Goal: Task Accomplishment & Management: Use online tool/utility

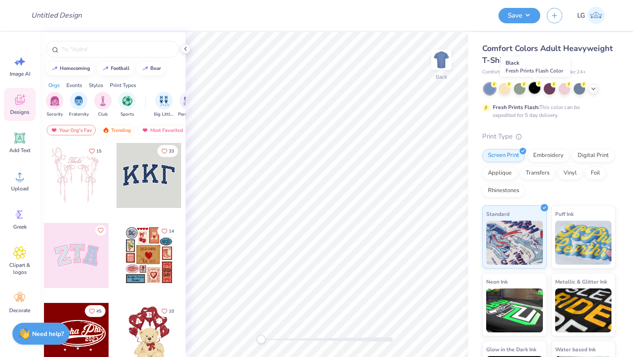
click at [533, 86] on div at bounding box center [533, 87] width 11 height 11
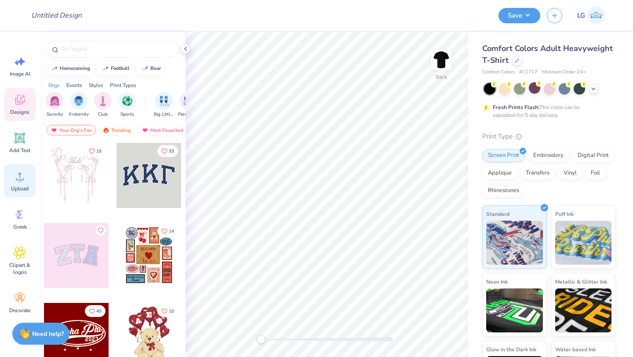
click at [21, 178] on circle at bounding box center [20, 180] width 6 height 6
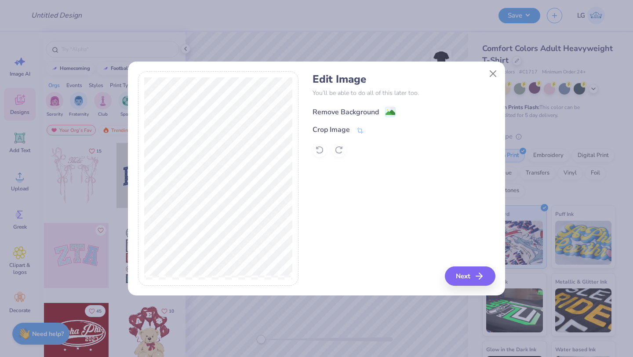
click at [349, 114] on div "Remove Background" at bounding box center [345, 112] width 66 height 11
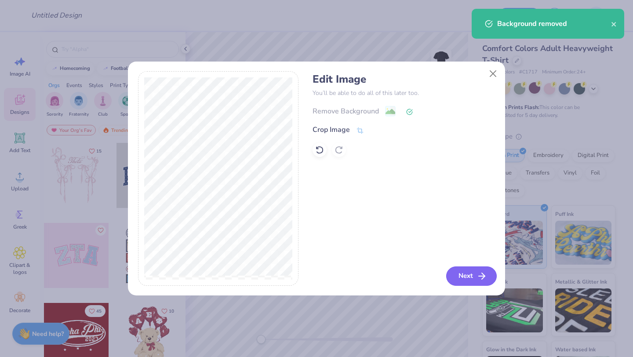
click at [461, 271] on button "Next" at bounding box center [471, 275] width 51 height 19
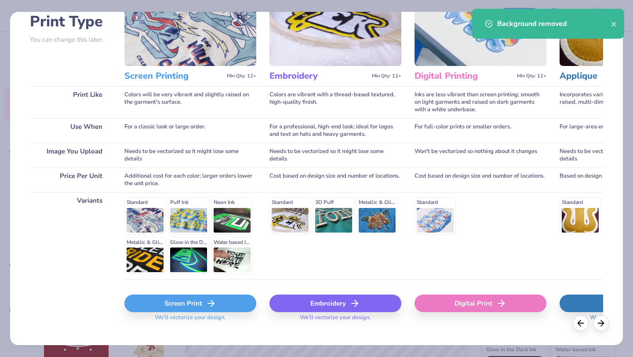
scroll to position [81, 0]
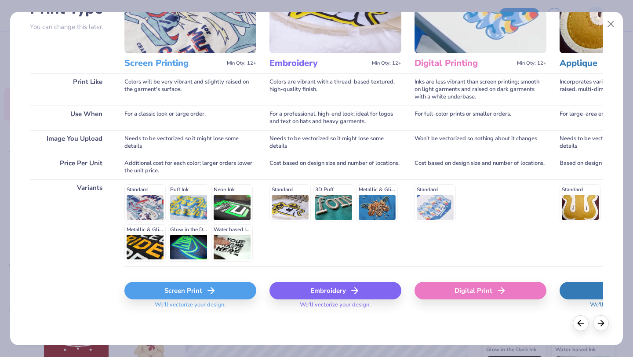
click at [198, 289] on div "Screen Print" at bounding box center [190, 291] width 132 height 18
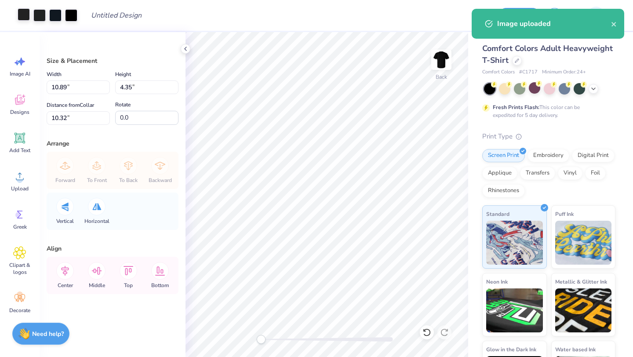
click at [23, 13] on div at bounding box center [24, 14] width 12 height 12
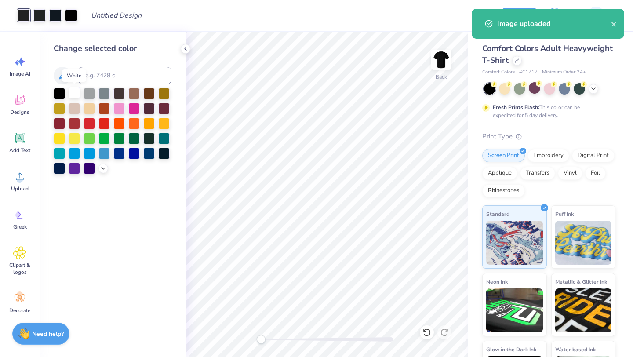
click at [76, 89] on div at bounding box center [74, 92] width 11 height 11
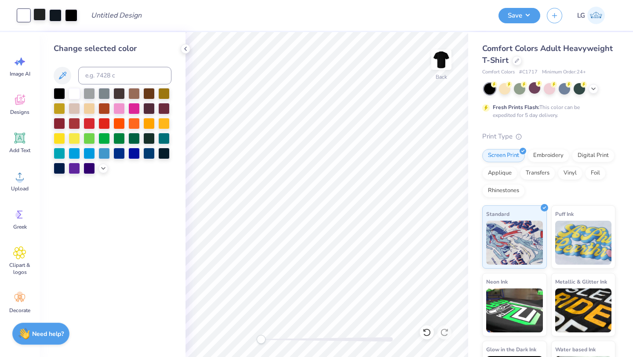
click at [40, 13] on div at bounding box center [39, 14] width 12 height 12
click at [76, 91] on div at bounding box center [74, 92] width 11 height 11
click at [42, 11] on div at bounding box center [39, 14] width 12 height 12
click at [75, 95] on div at bounding box center [74, 92] width 11 height 11
click at [43, 22] on div "Art colors" at bounding box center [23, 15] width 46 height 31
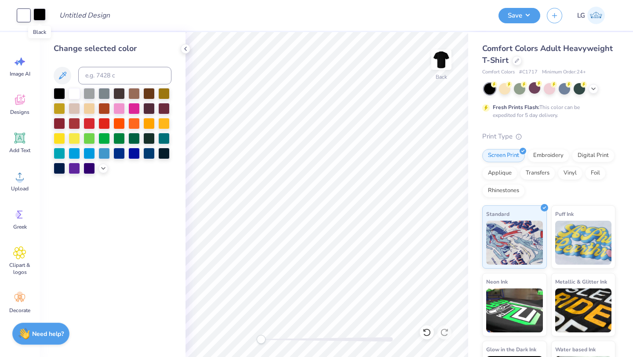
click at [41, 14] on div at bounding box center [39, 14] width 12 height 12
click at [74, 98] on div at bounding box center [74, 92] width 11 height 11
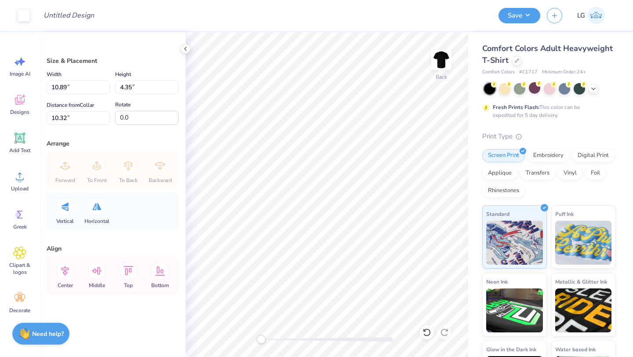
type input "5.30"
type input "2.12"
type input "12.56"
type input "6.87"
type input "2.75"
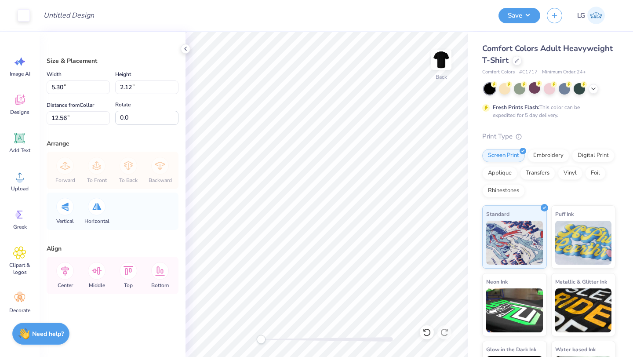
type input "3.00"
type input "8.65"
type input "3.46"
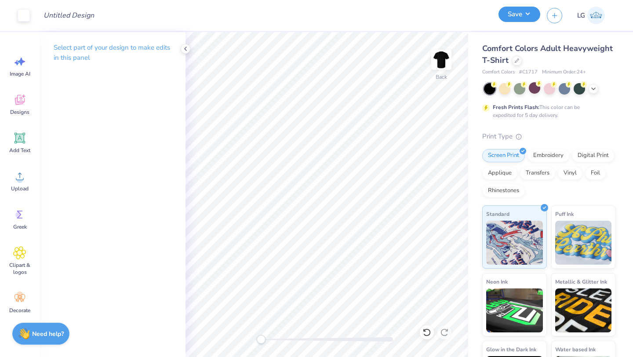
click at [505, 13] on button "Save" at bounding box center [519, 14] width 42 height 15
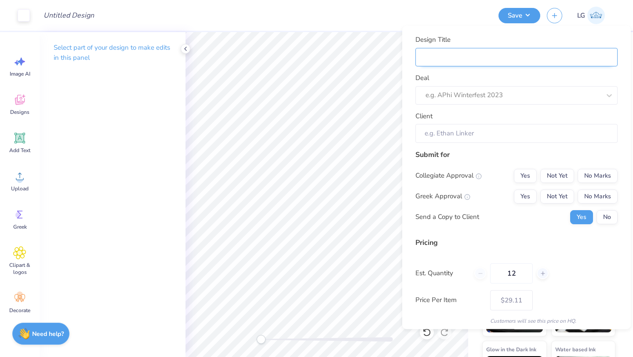
click at [542, 63] on input "Design Title" at bounding box center [516, 56] width 202 height 19
type input "S"
type input "Sc"
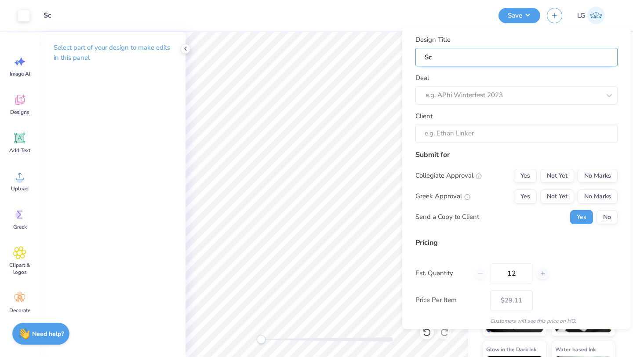
type input "Sch"
type input "Schu"
type input "Schus"
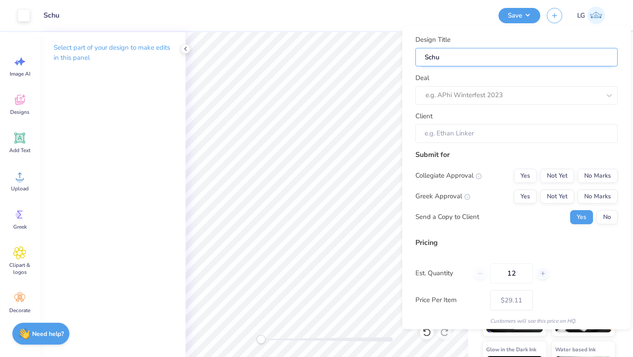
type input "Schus"
type input "Schust"
type input "Schuste"
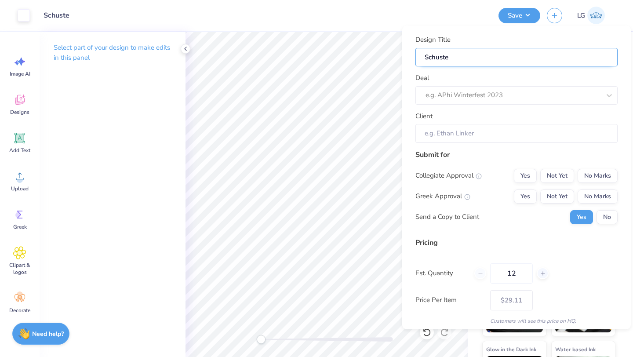
type input "[PERSON_NAME]"
type input "[PERSON_NAME] L"
type input "[PERSON_NAME] La"
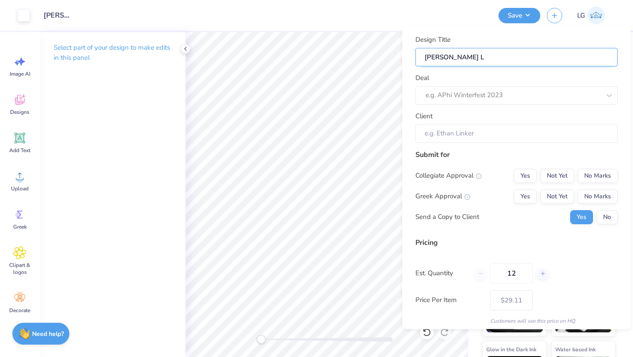
type input "[PERSON_NAME] La"
type input "[PERSON_NAME] Lab"
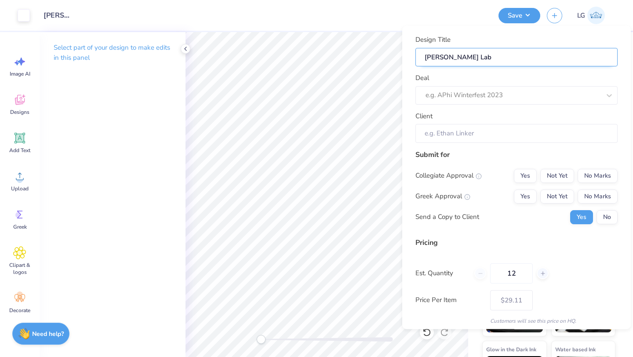
type input "[PERSON_NAME] Lab t"
type input "[PERSON_NAME] Lab ts"
type input "[PERSON_NAME] Lab tsh"
type input "[PERSON_NAME] Lab tshi"
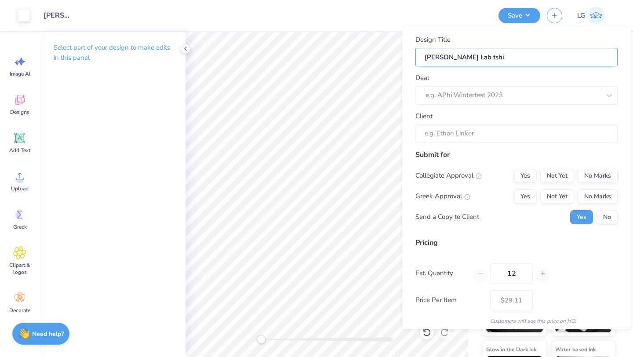
type input "[PERSON_NAME] Lab tshir"
type input "[PERSON_NAME] Lab tshirt"
type input "[PERSON_NAME] Lab tshirts"
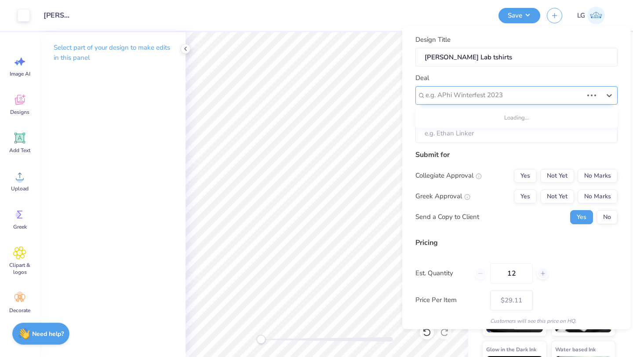
click at [502, 97] on div at bounding box center [503, 95] width 157 height 12
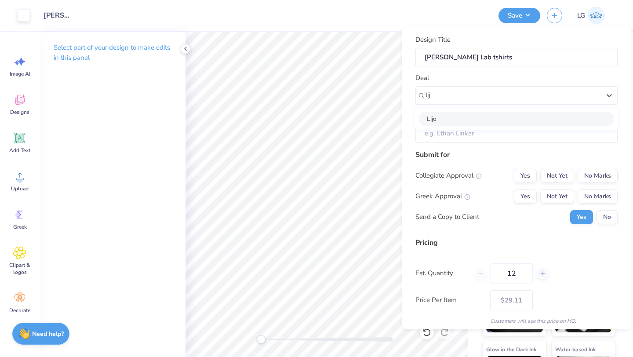
click at [484, 122] on div "Lijo" at bounding box center [516, 118] width 195 height 14
type input "lij"
type input "[PERSON_NAME]"
click at [603, 173] on button "No Marks" at bounding box center [597, 175] width 40 height 14
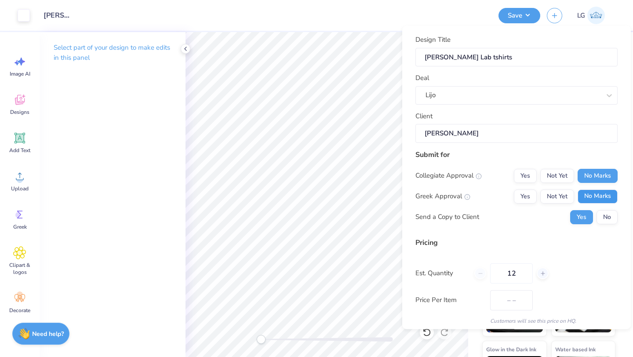
click at [606, 195] on button "No Marks" at bounding box center [597, 196] width 40 height 14
click at [606, 211] on button "No" at bounding box center [606, 217] width 21 height 14
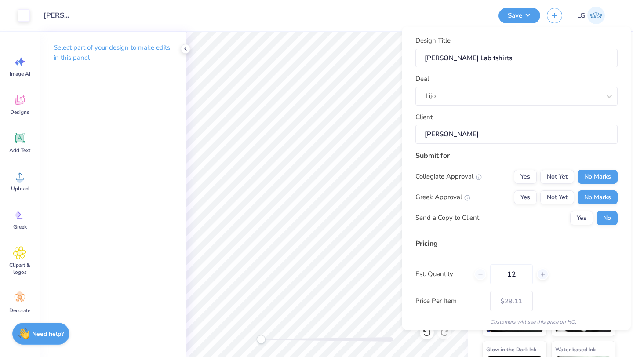
scroll to position [51, 0]
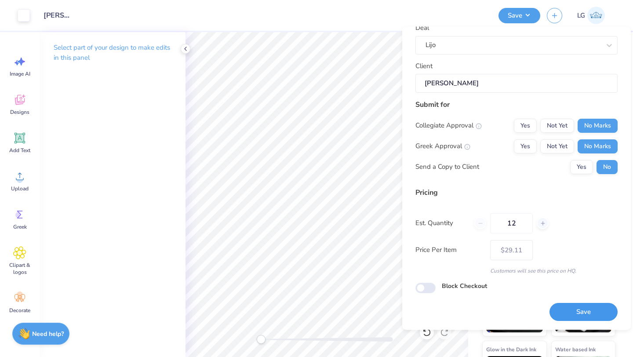
click at [576, 319] on button "Save" at bounding box center [583, 312] width 68 height 18
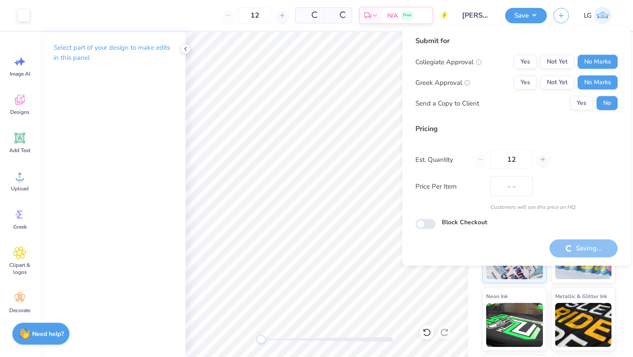
type input "$29.11"
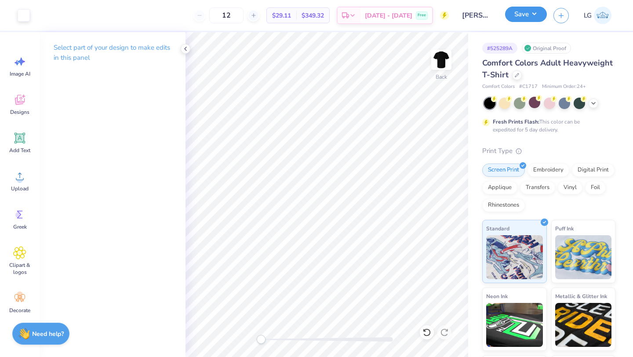
click at [518, 16] on button "Save" at bounding box center [526, 14] width 42 height 15
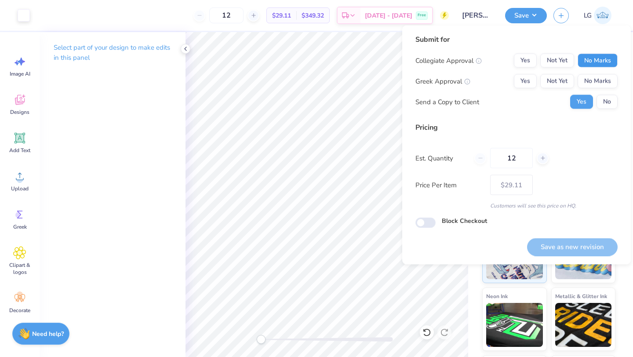
click at [589, 59] on button "No Marks" at bounding box center [597, 61] width 40 height 14
click at [596, 83] on button "No Marks" at bounding box center [597, 81] width 40 height 14
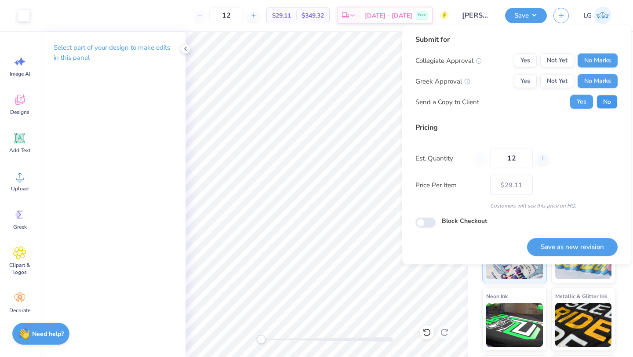
click at [604, 98] on button "No" at bounding box center [606, 102] width 21 height 14
click at [559, 248] on button "Save as new revision" at bounding box center [572, 247] width 90 height 18
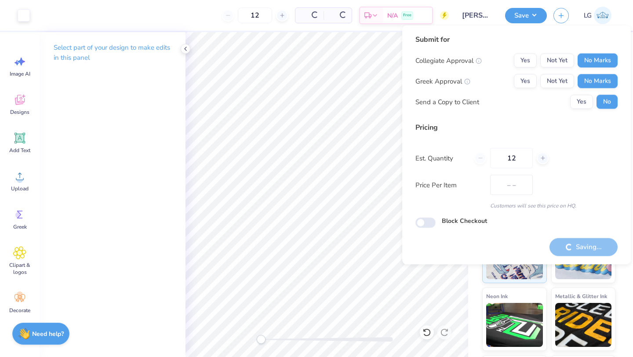
type input "$29.11"
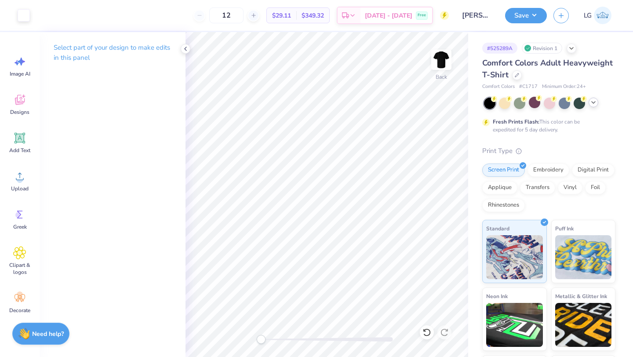
click at [593, 102] on icon at bounding box center [592, 102] width 7 height 7
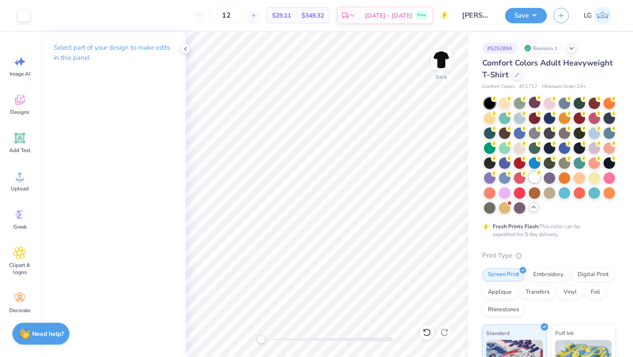
click at [535, 176] on div at bounding box center [533, 176] width 11 height 11
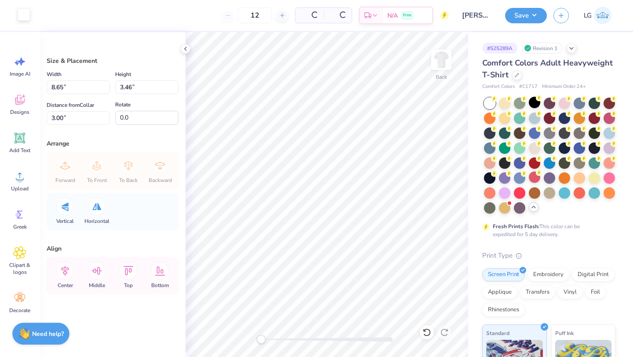
click at [22, 17] on div at bounding box center [24, 14] width 12 height 12
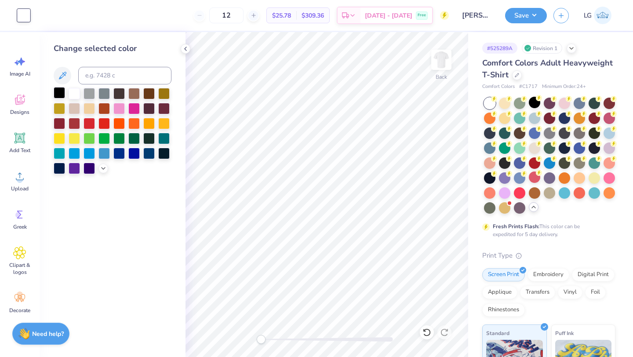
click at [61, 92] on div at bounding box center [59, 92] width 11 height 11
click at [526, 19] on button "Save" at bounding box center [526, 14] width 42 height 15
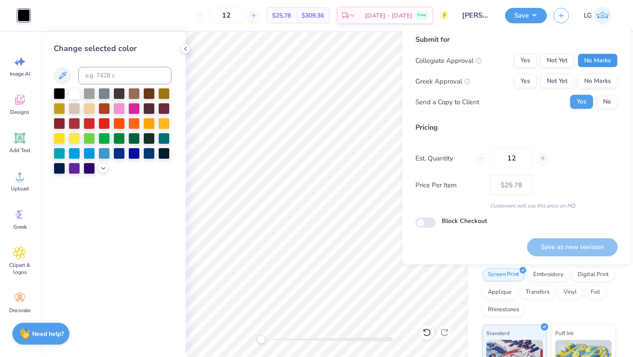
click at [601, 59] on button "No Marks" at bounding box center [597, 61] width 40 height 14
click at [600, 81] on button "No Marks" at bounding box center [597, 81] width 40 height 14
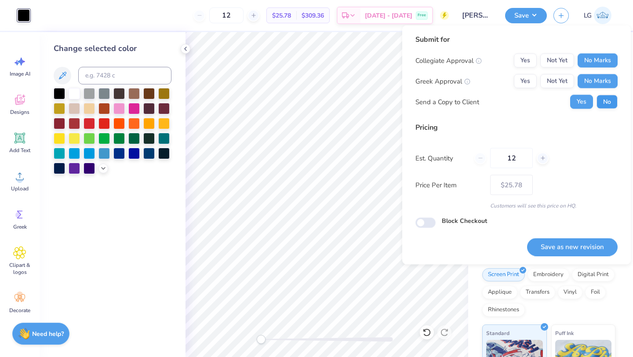
click at [602, 94] on div "Collegiate Approval Yes Not Yet No Marks Greek Approval Yes Not Yet No Marks Se…" at bounding box center [516, 81] width 202 height 55
click at [608, 95] on button "No" at bounding box center [606, 102] width 21 height 14
click at [561, 250] on button "Save as new revision" at bounding box center [572, 247] width 90 height 18
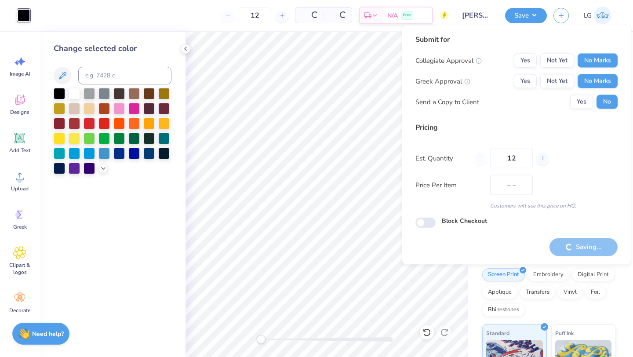
type input "$25.78"
